Goal: Task Accomplishment & Management: Use online tool/utility

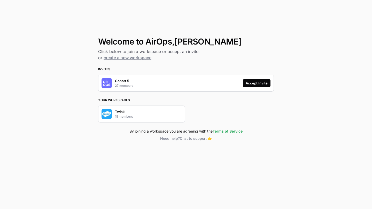
click at [259, 83] on div "Accept Invite" at bounding box center [256, 83] width 22 height 5
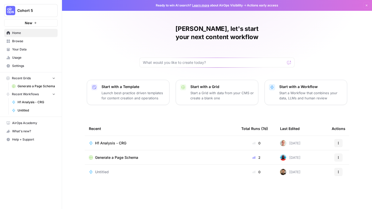
click at [104, 155] on span "Generate a Page Schema" at bounding box center [116, 157] width 43 height 5
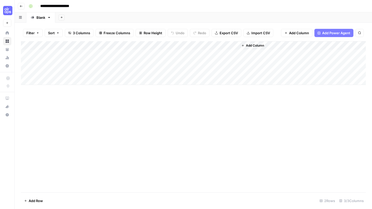
click at [20, 5] on icon "button" at bounding box center [21, 6] width 3 height 3
